Goal: Task Accomplishment & Management: Manage account settings

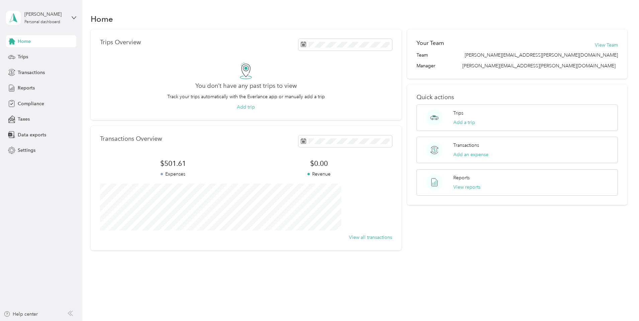
click at [199, 161] on span "$501.61" at bounding box center [173, 163] width 146 height 9
click at [35, 153] on div "Settings" at bounding box center [41, 150] width 70 height 12
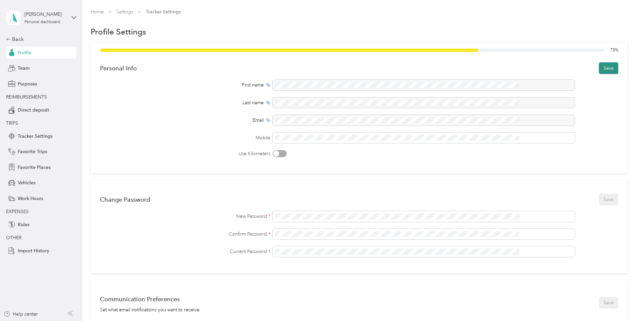
click at [599, 68] on button "Save" at bounding box center [608, 68] width 19 height 12
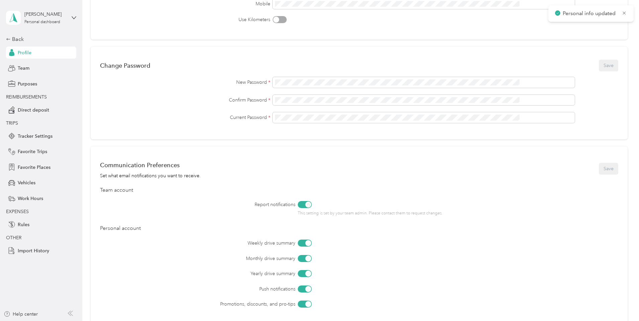
scroll to position [213, 0]
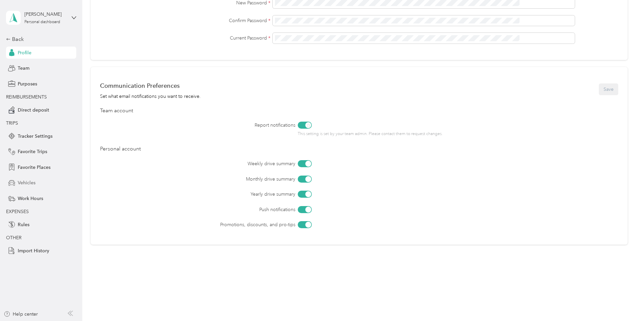
click at [23, 183] on span "Vehicles" at bounding box center [27, 182] width 18 height 7
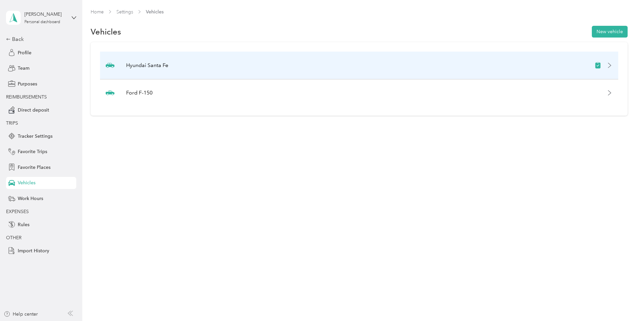
click at [494, 70] on div "Hyundai Santa Fe" at bounding box center [359, 66] width 518 height 28
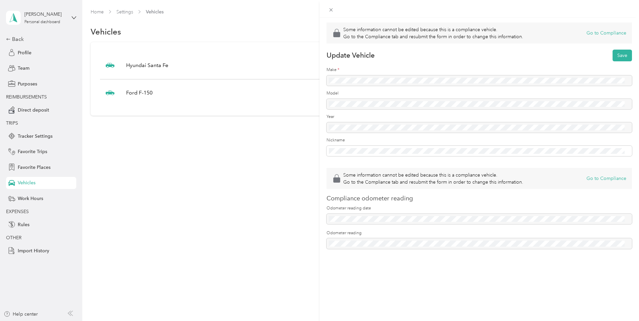
drag, startPoint x: 239, startPoint y: 210, endPoint x: 236, endPoint y: 209, distance: 3.4
click at [238, 210] on div "Some information cannot be edited because this is a compliance vehicle. Go to t…" at bounding box center [319, 160] width 639 height 321
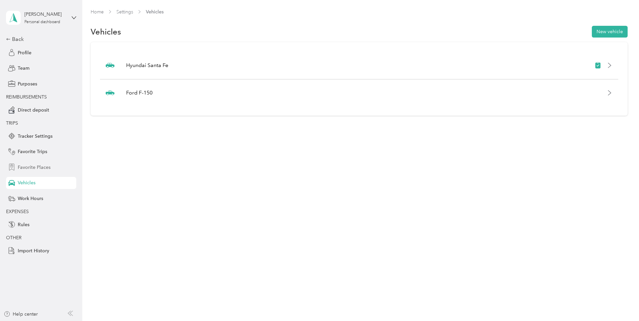
click at [34, 166] on span "Favorite Places" at bounding box center [34, 167] width 33 height 7
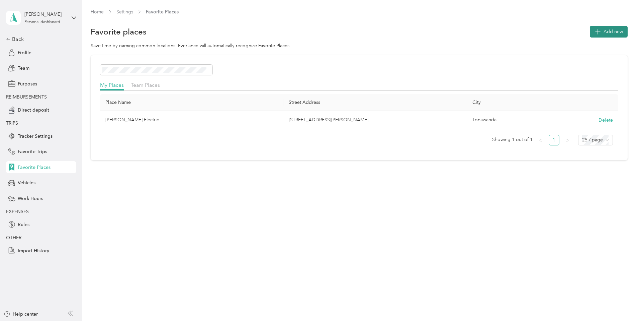
click at [604, 34] on span "Add new" at bounding box center [613, 31] width 19 height 7
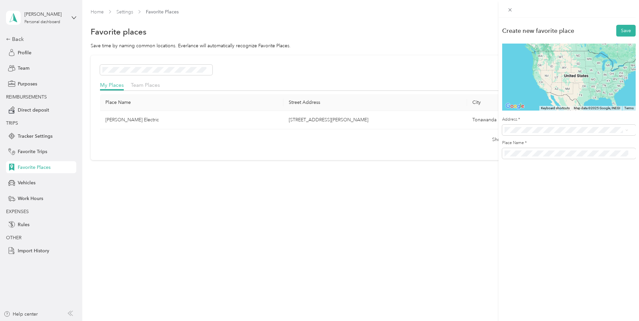
click at [529, 156] on span "[STREET_ADDRESS][PERSON_NAME][US_STATE]" at bounding box center [569, 153] width 104 height 6
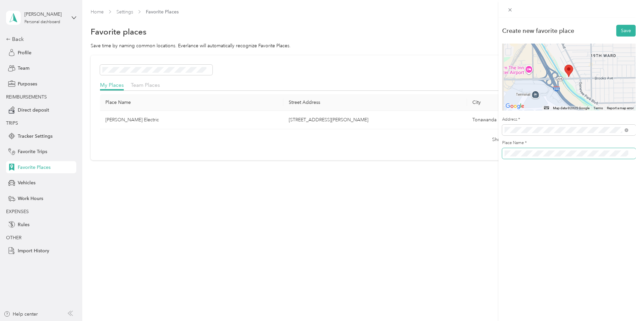
click at [476, 155] on div "Create new favorite place Save ← Move left → Move right ↑ Move up ↓ Move down +…" at bounding box center [319, 160] width 639 height 321
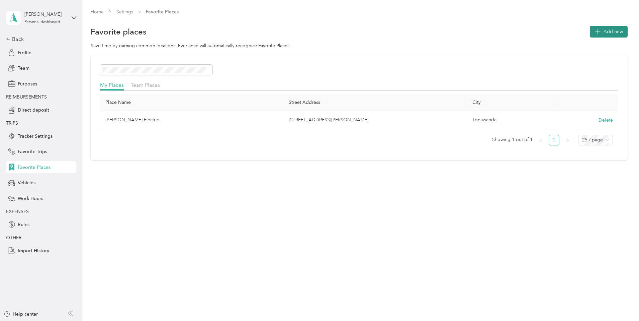
click at [593, 31] on icon "button" at bounding box center [597, 31] width 9 height 9
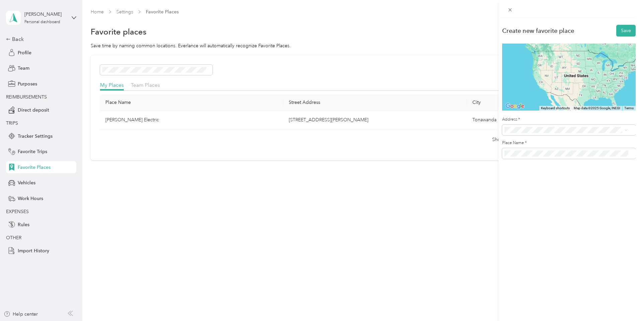
click at [535, 157] on span "[STREET_ADDRESS][PERSON_NAME][US_STATE]" at bounding box center [569, 154] width 104 height 6
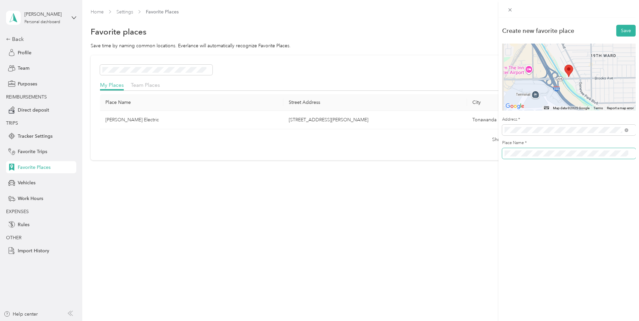
click at [495, 150] on div "Create new favorite place Save ← Move left → Move right ↑ Move up ↓ Move down +…" at bounding box center [319, 160] width 639 height 321
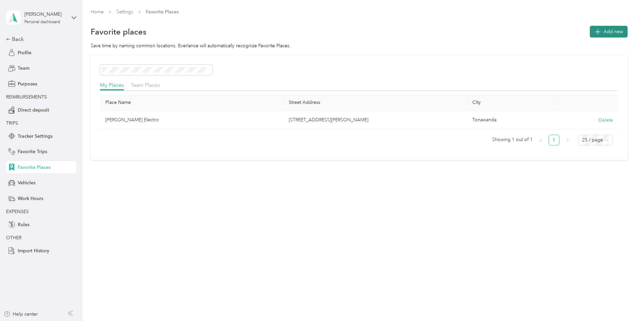
click at [590, 30] on button "Add new" at bounding box center [609, 32] width 38 height 12
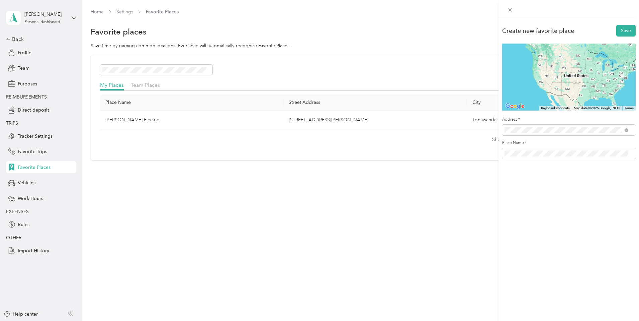
click at [535, 154] on span "[STREET_ADDRESS][PERSON_NAME][US_STATE]" at bounding box center [569, 154] width 104 height 6
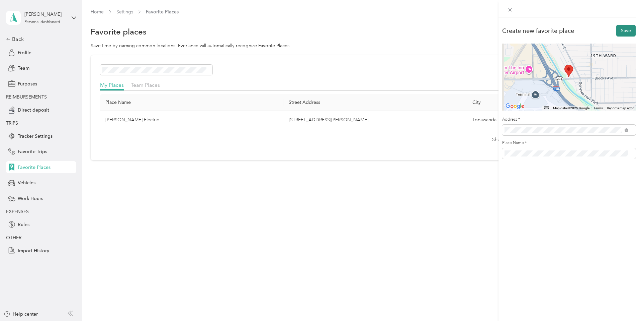
click at [624, 29] on button "Save" at bounding box center [625, 31] width 19 height 12
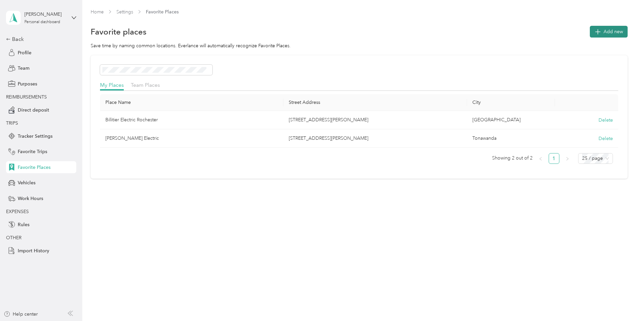
click at [604, 33] on span "Add new" at bounding box center [613, 31] width 19 height 7
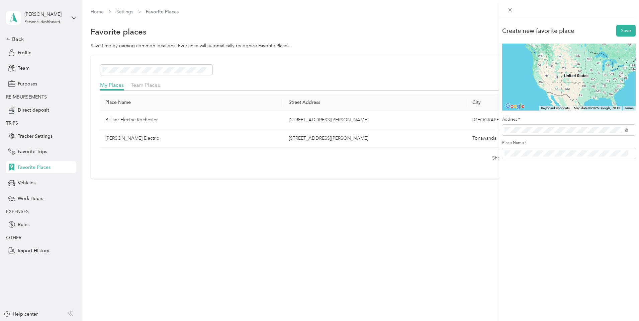
click at [534, 154] on span "[STREET_ADDRESS][US_STATE]" at bounding box center [550, 154] width 67 height 6
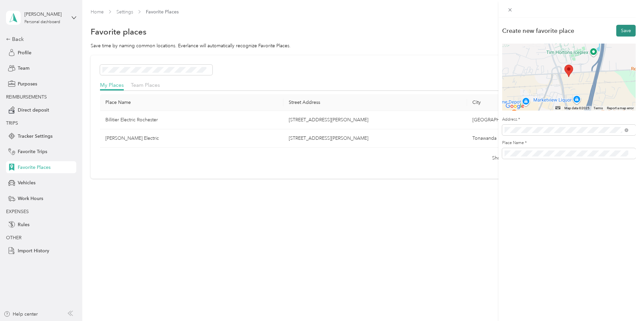
click at [624, 31] on button "Save" at bounding box center [625, 31] width 19 height 12
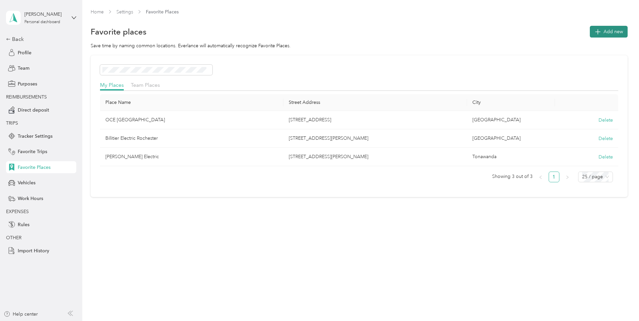
click at [604, 31] on span "Add new" at bounding box center [613, 31] width 19 height 7
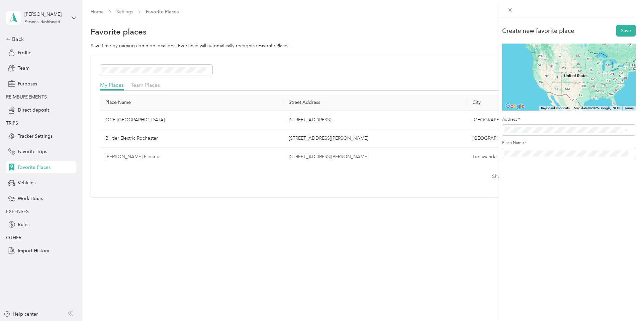
click at [543, 157] on span "[STREET_ADDRESS][PERSON_NAME][US_STATE]" at bounding box center [569, 154] width 104 height 6
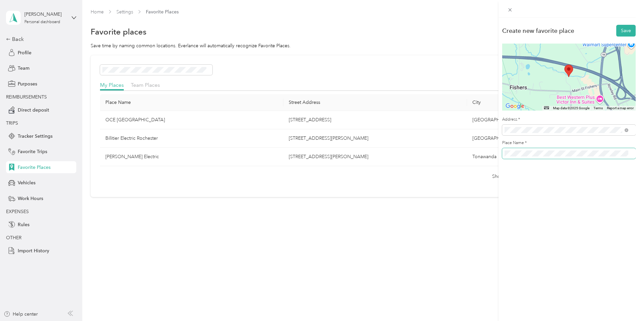
click at [616, 25] on button "Save" at bounding box center [625, 31] width 19 height 12
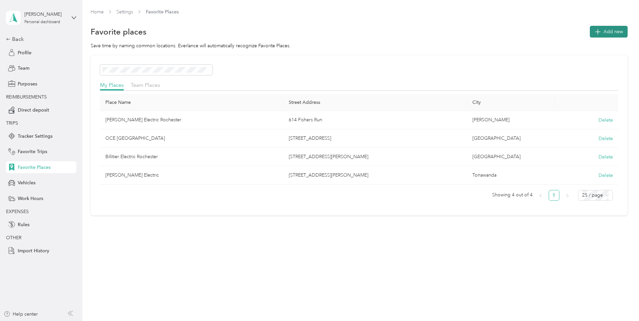
click at [604, 33] on span "Add new" at bounding box center [613, 31] width 19 height 7
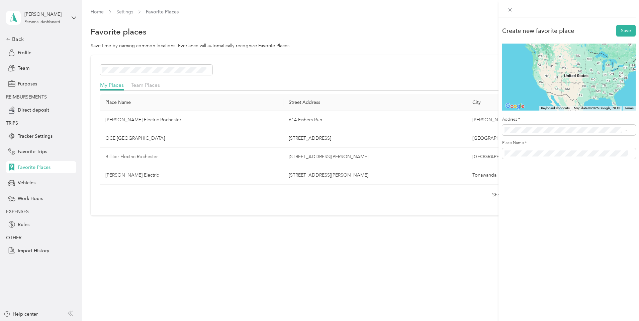
click at [528, 157] on span "[STREET_ADDRESS][US_STATE]" at bounding box center [550, 154] width 67 height 6
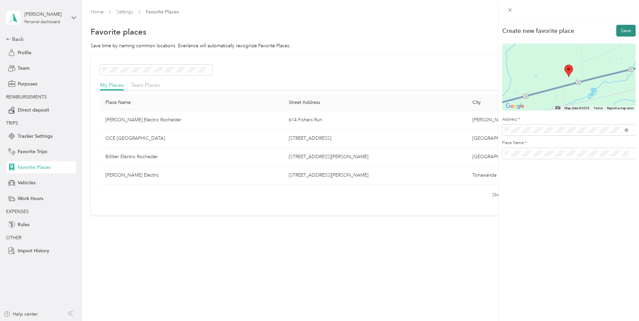
click at [625, 32] on button "Save" at bounding box center [625, 31] width 19 height 12
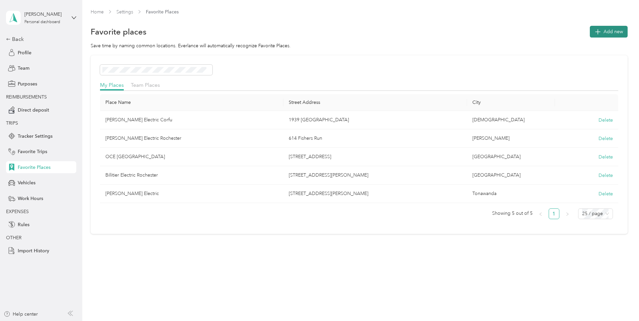
click at [604, 33] on span "Add new" at bounding box center [613, 31] width 19 height 7
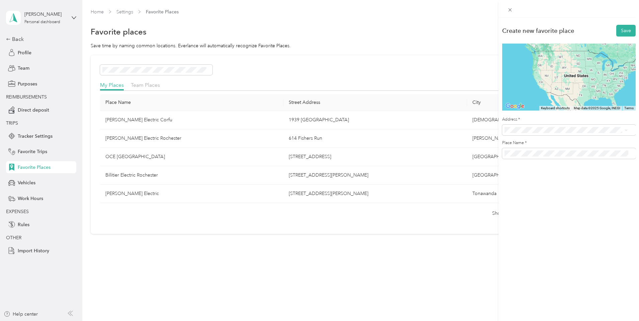
click at [535, 155] on span "[STREET_ADDRESS][PERSON_NAME][US_STATE]" at bounding box center [569, 154] width 104 height 6
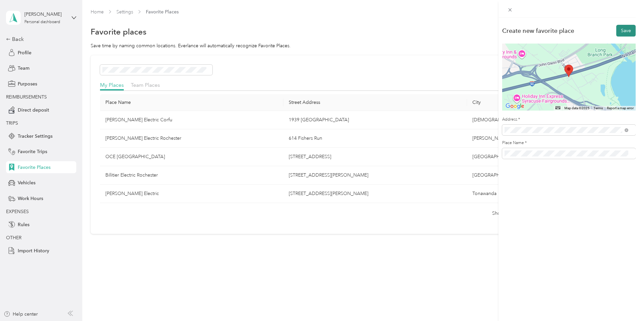
click at [617, 30] on button "Save" at bounding box center [625, 31] width 19 height 12
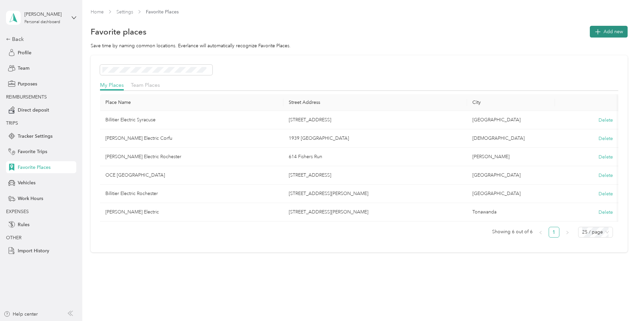
click at [604, 30] on span "Add new" at bounding box center [613, 31] width 19 height 7
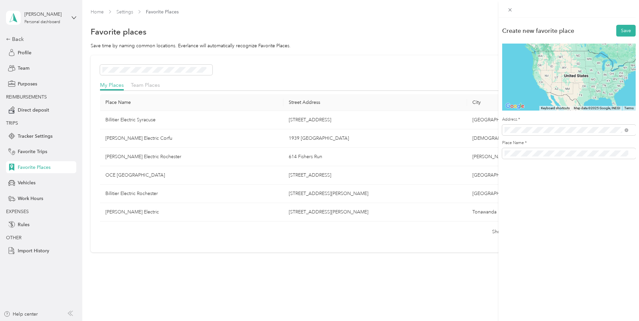
click at [538, 157] on span "[STREET_ADDRESS][US_STATE]" at bounding box center [550, 154] width 67 height 6
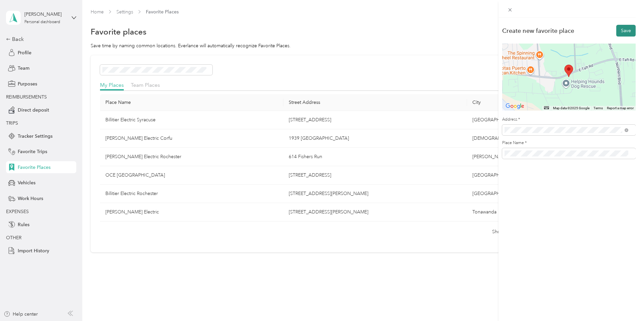
click at [616, 32] on button "Save" at bounding box center [625, 31] width 19 height 12
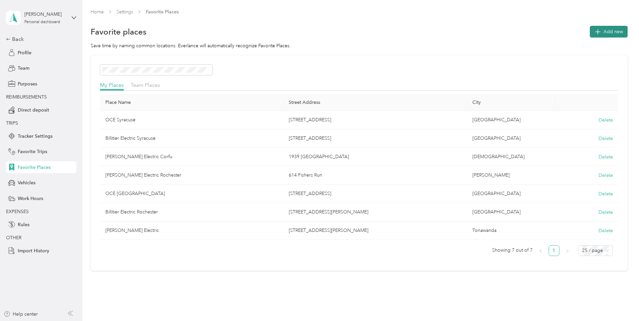
click at [604, 31] on span "Add new" at bounding box center [613, 31] width 19 height 7
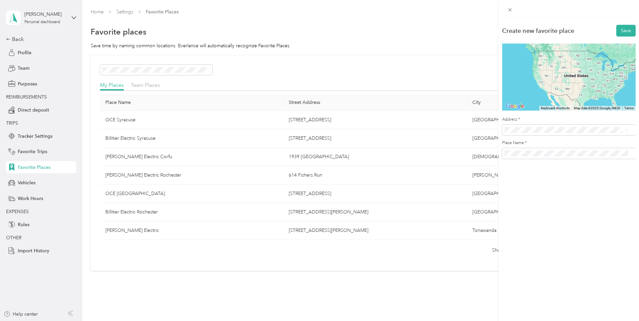
click at [30, 53] on div "Create new favorite place Save ← Move left → Move right ↑ Move up ↓ Move down +…" at bounding box center [319, 160] width 639 height 321
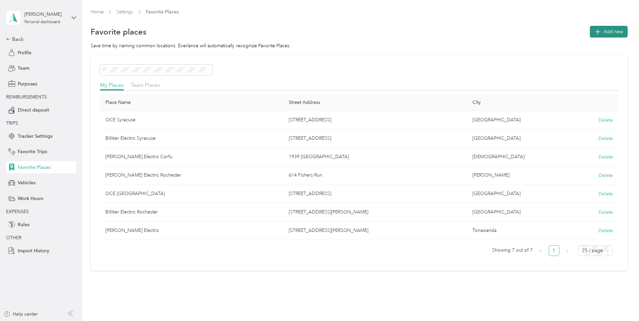
click at [604, 33] on span "Add new" at bounding box center [613, 31] width 19 height 7
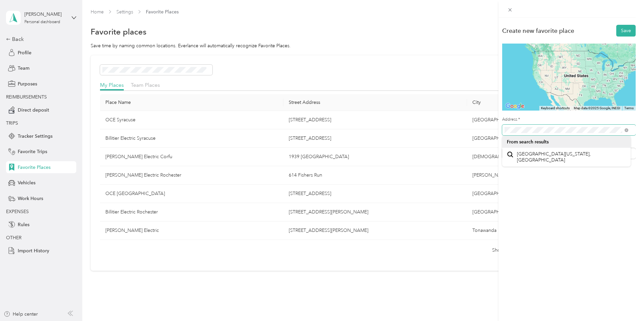
click at [498, 135] on div "Create new favorite place Save ← Move left → Move right ↑ Move up ↓ Move down +…" at bounding box center [319, 160] width 639 height 321
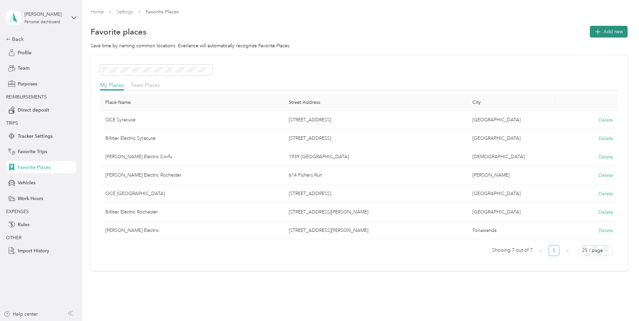
click at [604, 30] on span "Add new" at bounding box center [613, 31] width 19 height 7
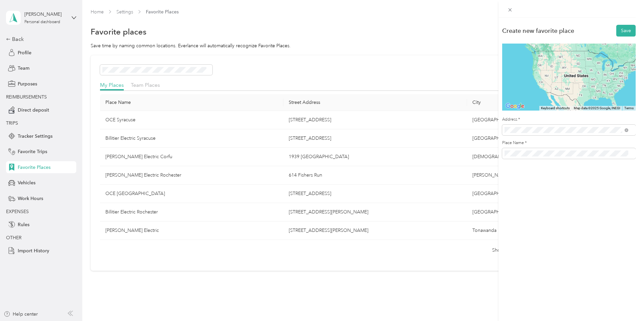
click at [541, 154] on span "[STREET_ADDRESS][US_STATE]" at bounding box center [550, 154] width 67 height 6
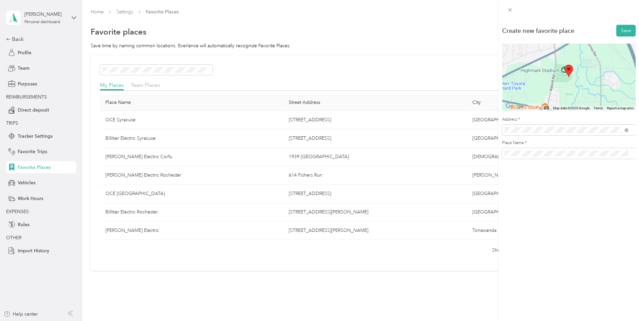
click at [619, 24] on div "Create new favorite place Save" at bounding box center [569, 31] width 134 height 14
click at [619, 31] on button "Save" at bounding box center [625, 31] width 19 height 12
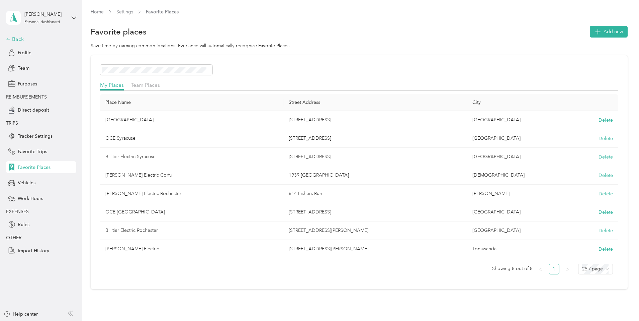
click at [14, 40] on div "Back" at bounding box center [39, 39] width 67 height 8
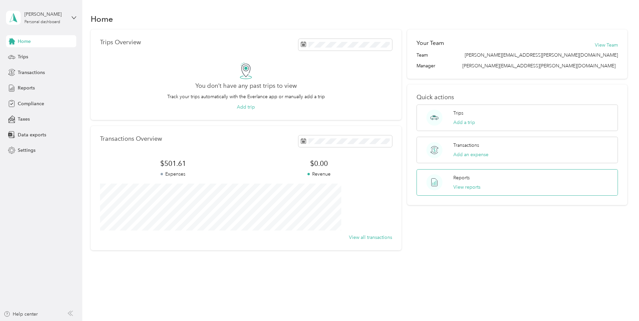
click at [484, 186] on div "Reports View reports" at bounding box center [517, 182] width 201 height 26
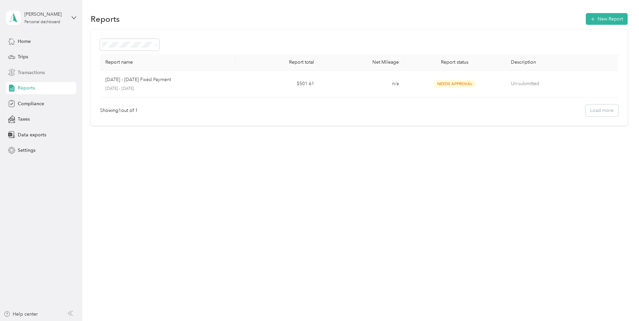
click at [36, 74] on span "Transactions" at bounding box center [31, 72] width 27 height 7
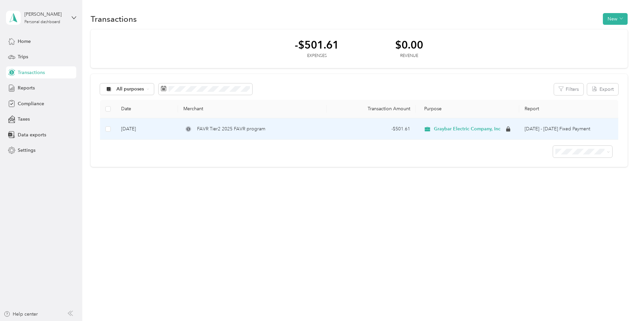
click at [282, 137] on td "FAVR Tier2 2025 FAVR program" at bounding box center [252, 129] width 148 height 22
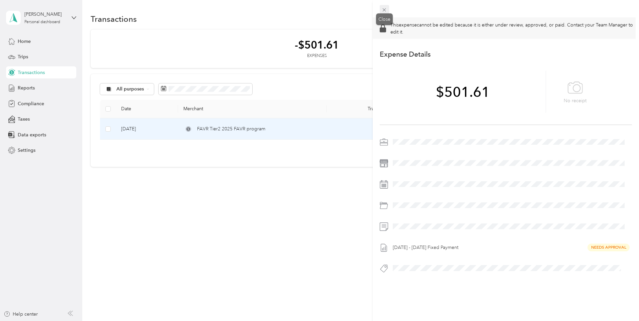
drag, startPoint x: 386, startPoint y: 9, endPoint x: 355, endPoint y: 23, distance: 34.3
click at [387, 9] on icon at bounding box center [385, 10] width 6 height 6
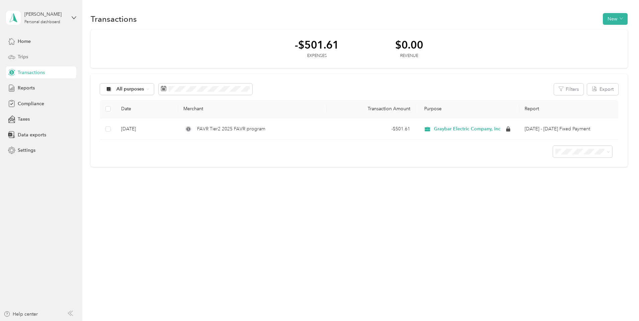
click at [29, 56] on div "Trips" at bounding box center [41, 57] width 70 height 12
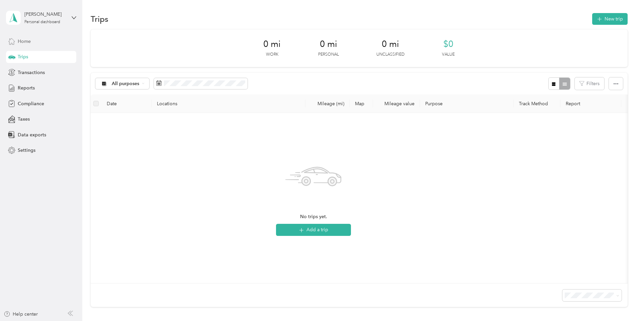
click at [23, 41] on span "Home" at bounding box center [24, 41] width 13 height 7
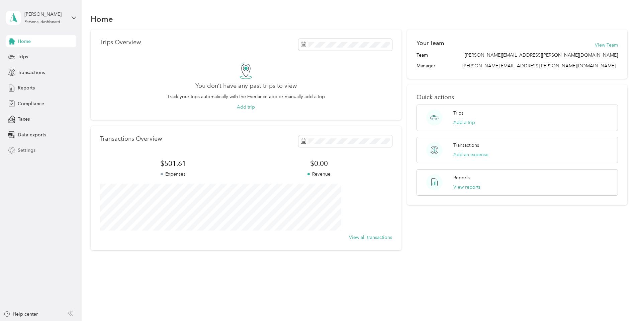
click at [30, 152] on span "Settings" at bounding box center [27, 150] width 18 height 7
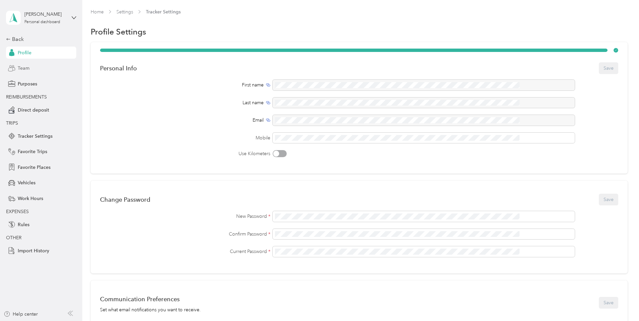
click at [27, 69] on span "Team" at bounding box center [24, 68] width 12 height 7
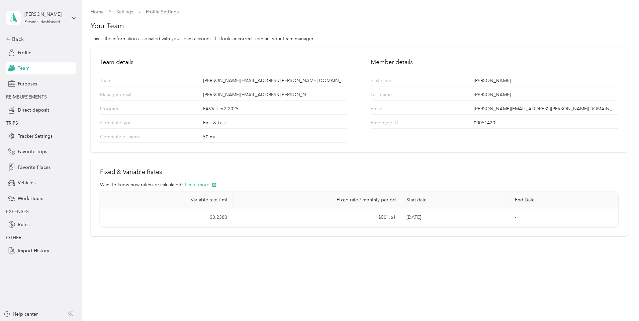
drag, startPoint x: 110, startPoint y: 122, endPoint x: 115, endPoint y: 119, distance: 5.8
click at [110, 122] on p "Commute type" at bounding box center [126, 123] width 52 height 9
click at [29, 85] on span "Purposes" at bounding box center [27, 83] width 19 height 7
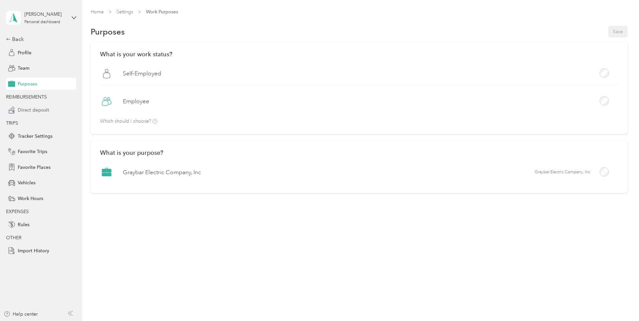
click at [40, 111] on span "Direct deposit" at bounding box center [33, 109] width 31 height 7
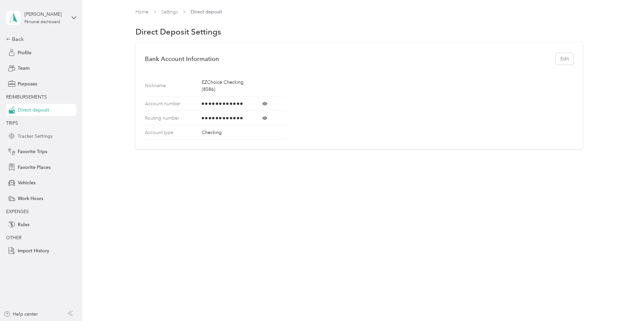
click at [41, 137] on span "Tracker Settings" at bounding box center [35, 136] width 35 height 7
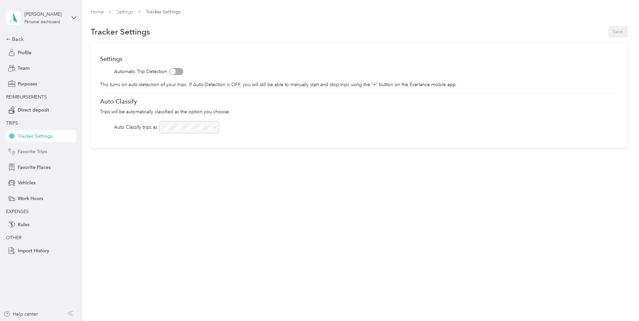
click at [45, 154] on span "Favorite Trips" at bounding box center [32, 151] width 29 height 7
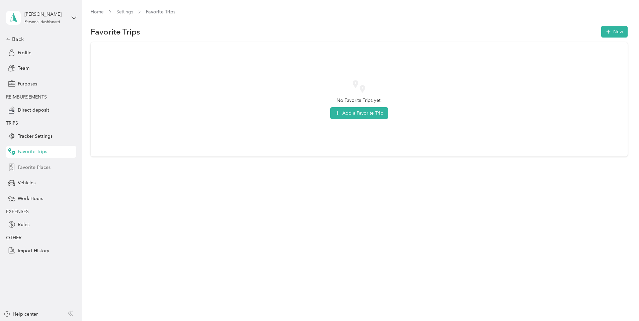
click at [44, 167] on span "Favorite Places" at bounding box center [34, 167] width 33 height 7
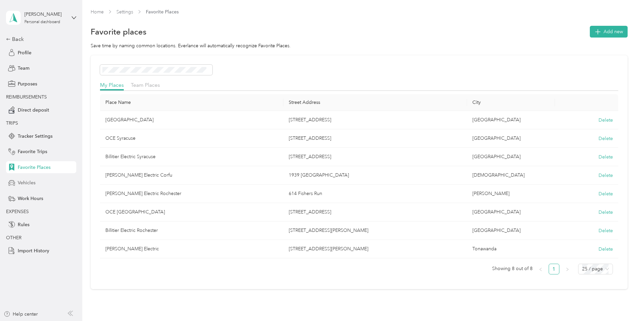
click at [31, 181] on span "Vehicles" at bounding box center [27, 182] width 18 height 7
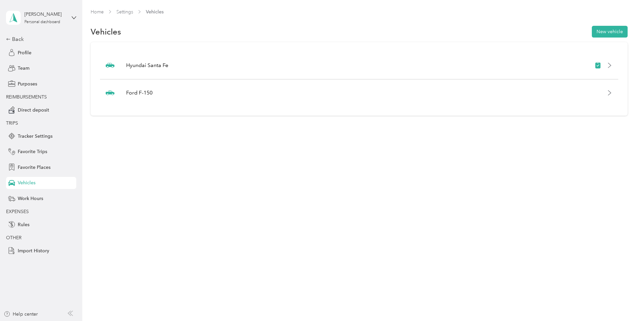
click at [47, 207] on div "Back Profile Team Purposes REIMBURSEMENTS Direct deposit TRIPS Tracker Settings…" at bounding box center [41, 145] width 70 height 221
click at [35, 195] on span "Work Hours" at bounding box center [30, 198] width 25 height 7
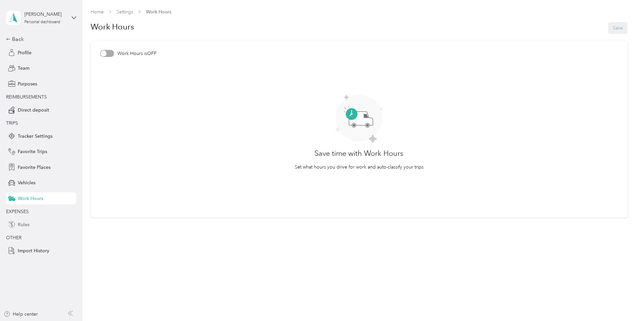
click at [32, 226] on div "Rules" at bounding box center [41, 224] width 70 height 12
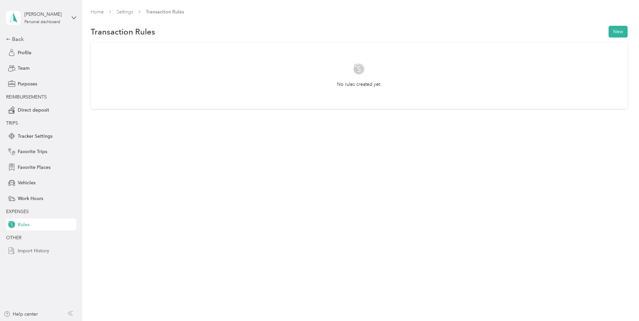
click at [38, 252] on span "Import History" at bounding box center [33, 250] width 31 height 7
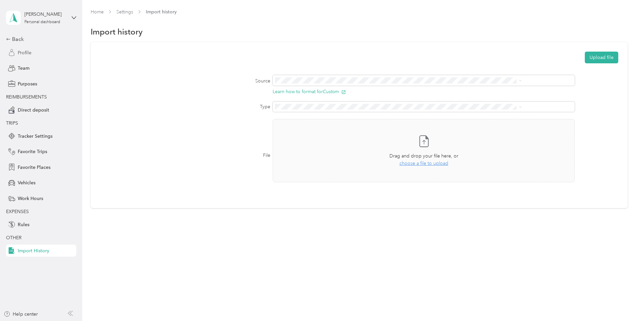
drag, startPoint x: 26, startPoint y: 50, endPoint x: 26, endPoint y: 46, distance: 3.7
click at [26, 49] on span "Profile" at bounding box center [25, 52] width 14 height 7
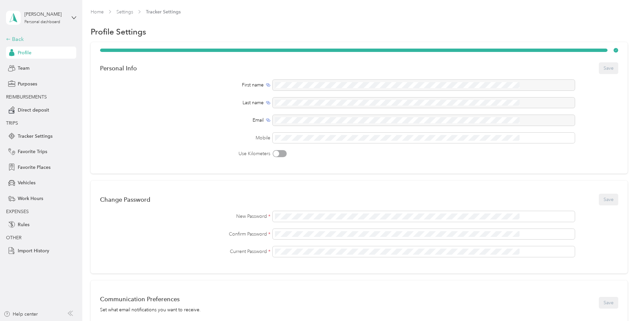
click at [20, 37] on div "Back" at bounding box center [39, 39] width 67 height 8
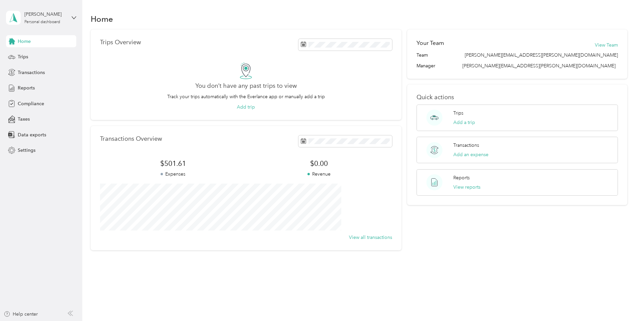
click at [69, 20] on div "[PERSON_NAME] Personal dashboard" at bounding box center [41, 17] width 70 height 23
drag, startPoint x: 314, startPoint y: 289, endPoint x: 315, endPoint y: 282, distance: 7.2
click at [314, 288] on div "Home Trips Overview You don’t have any past trips to view Track your trips auto…" at bounding box center [359, 160] width 554 height 321
click at [595, 44] on button "View Team" at bounding box center [606, 44] width 23 height 7
